Goal: Task Accomplishment & Management: Manage account settings

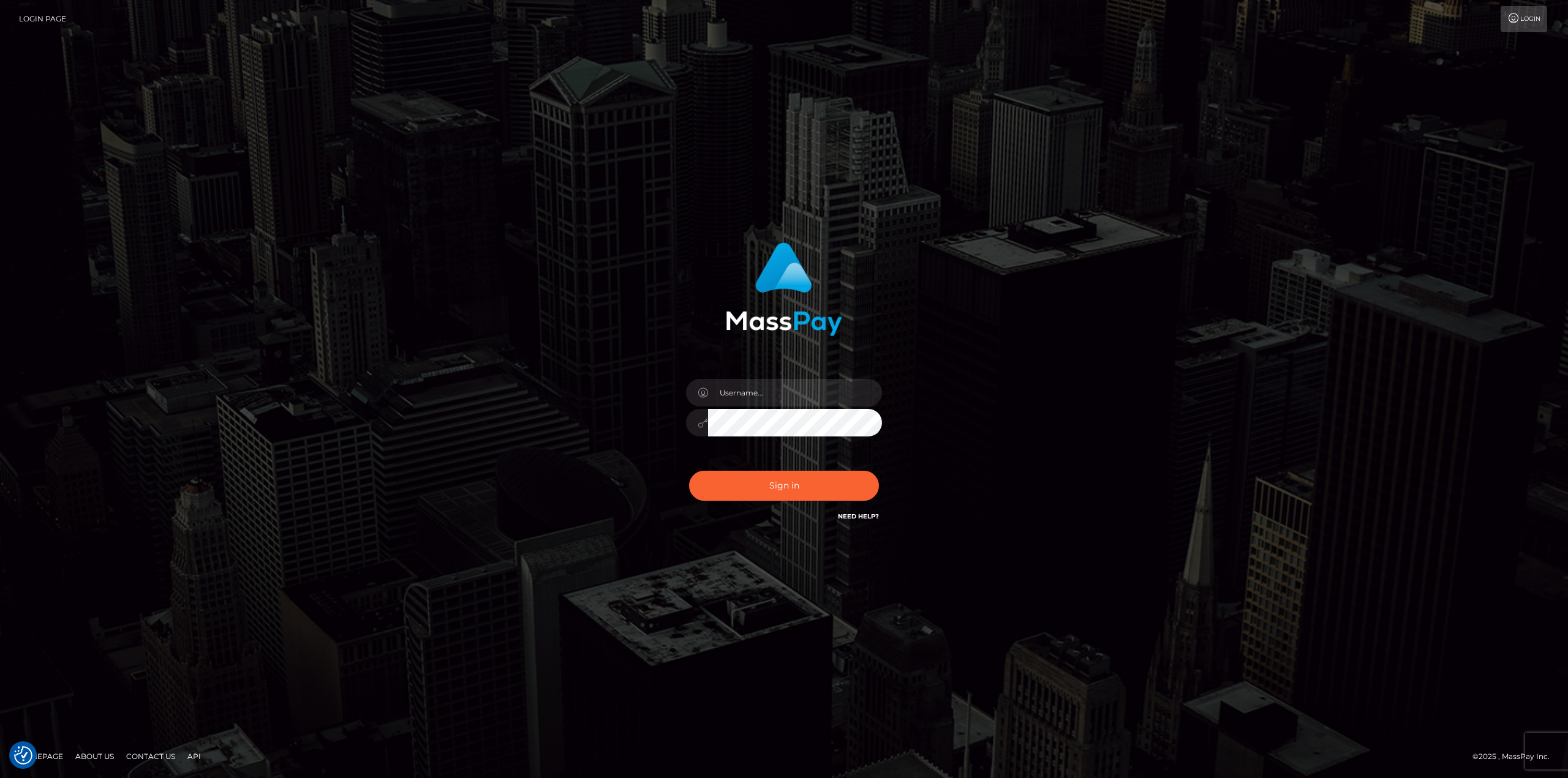
click at [762, 390] on input "text" at bounding box center [795, 392] width 174 height 27
type input "Ahmed"
click at [775, 488] on button "Sign in" at bounding box center [784, 486] width 190 height 30
click at [807, 351] on div "Sign in" at bounding box center [784, 383] width 321 height 299
click at [770, 390] on input "text" at bounding box center [795, 392] width 174 height 27
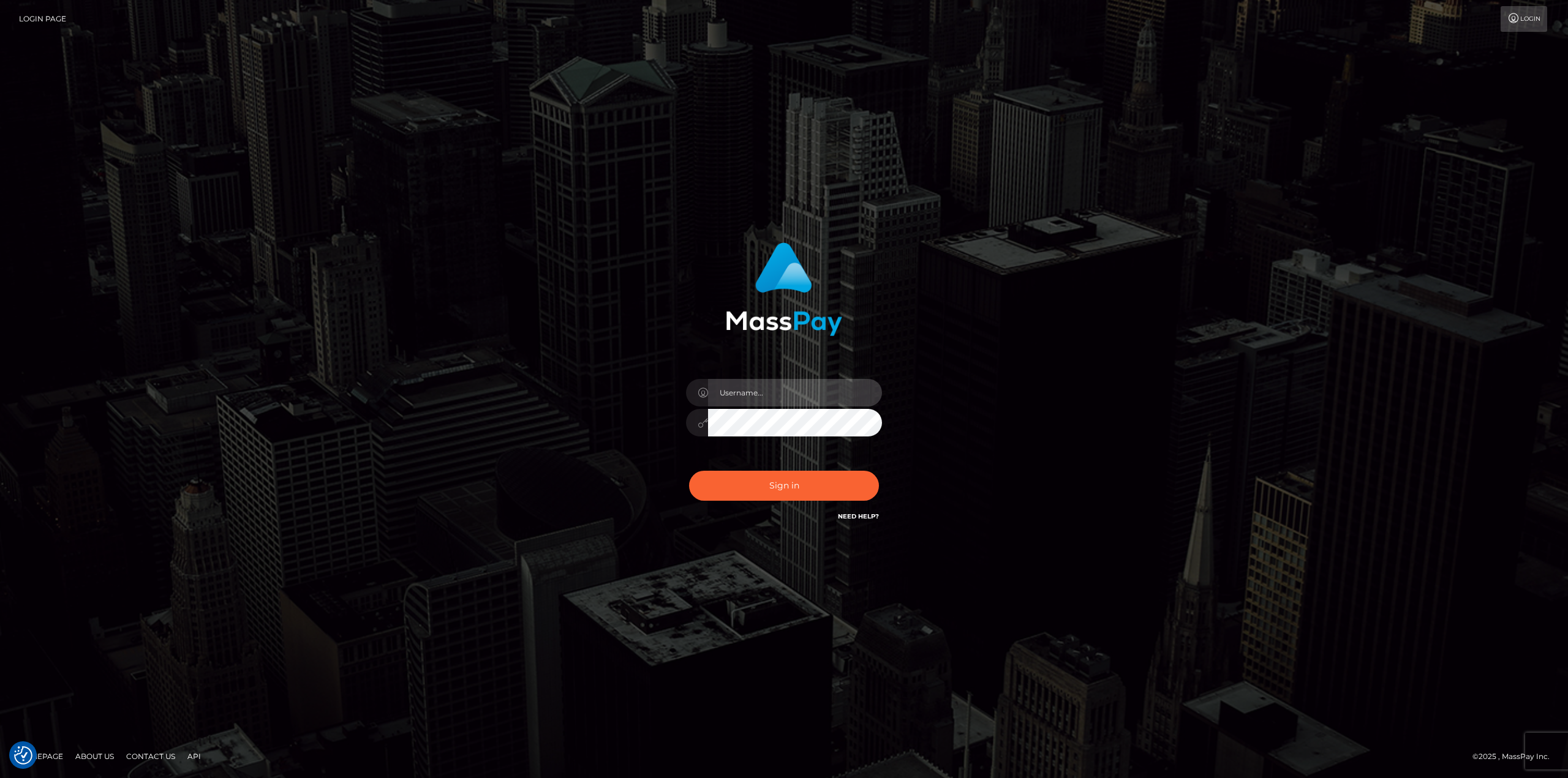
type input "Ahmed"
drag, startPoint x: 800, startPoint y: 493, endPoint x: 805, endPoint y: 489, distance: 6.4
click at [800, 492] on button "Sign in" at bounding box center [784, 486] width 190 height 30
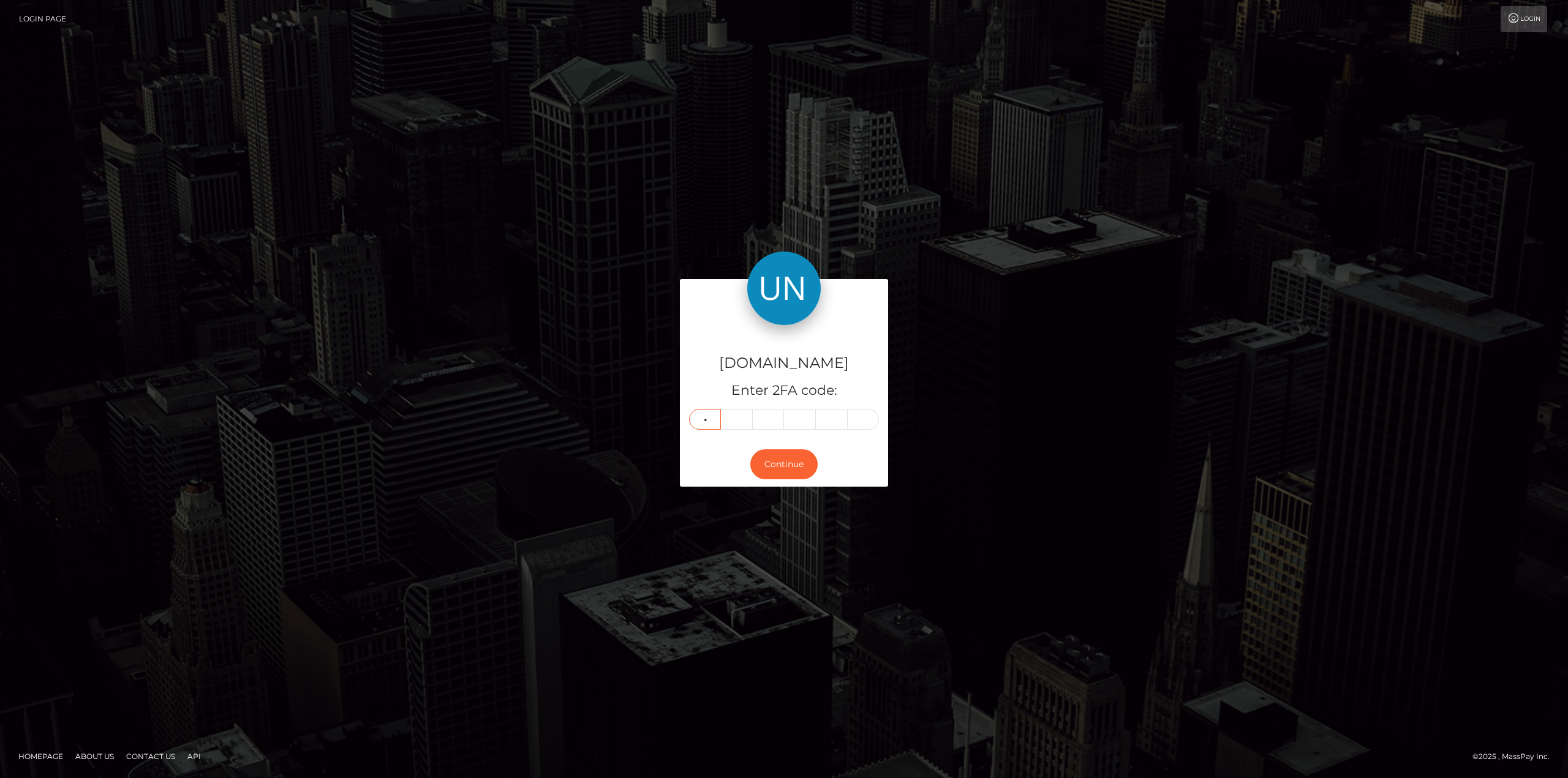
type input "7"
type input "1"
type input "0"
type input "2"
type input "6"
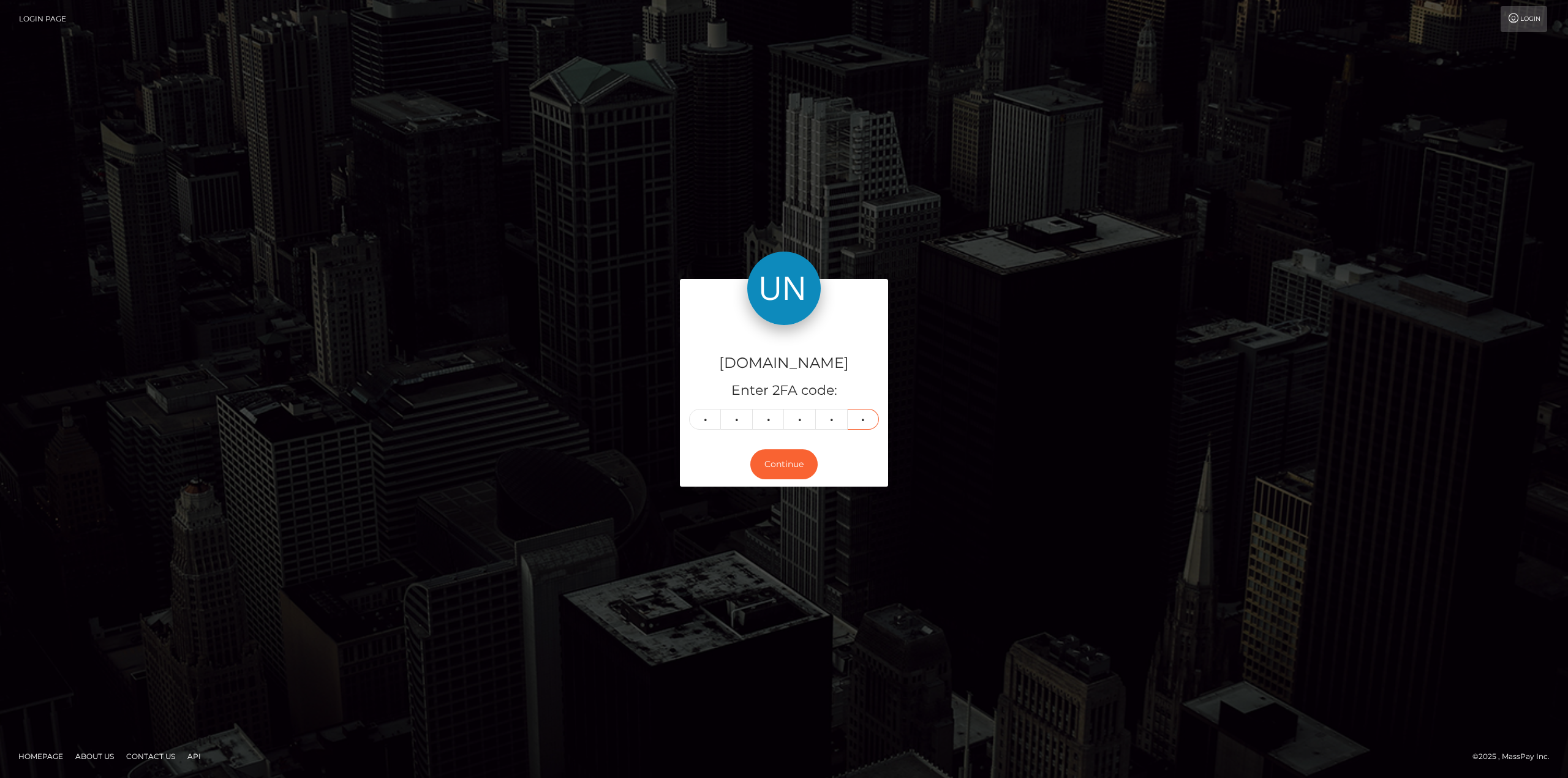
type input "8"
